Goal: Task Accomplishment & Management: Manage account settings

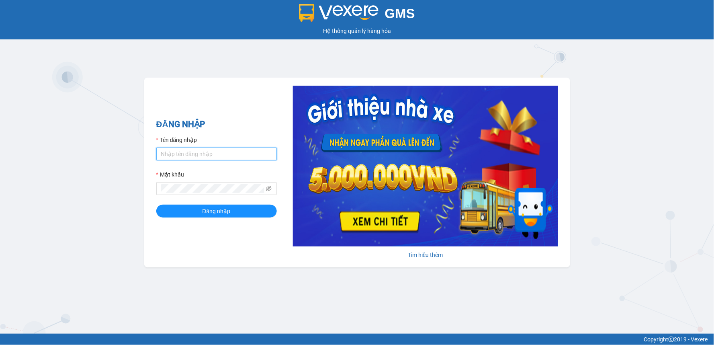
click at [230, 152] on input "Tên đăng nhập" at bounding box center [216, 153] width 121 height 13
type input "lypt_bvlc.saoviet"
click at [156, 205] on button "Đăng nhập" at bounding box center [216, 211] width 121 height 13
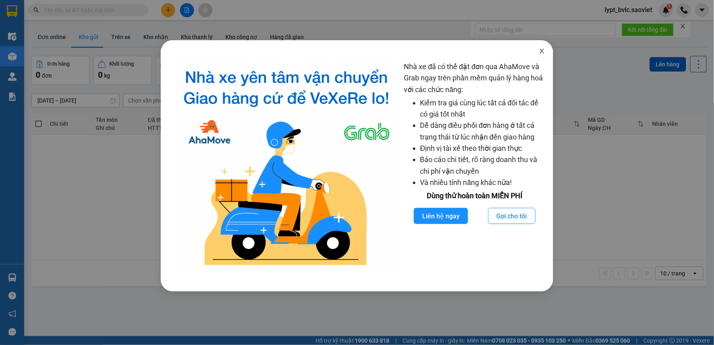
click at [543, 50] on icon "close" at bounding box center [542, 51] width 6 height 6
